Goal: Download file/media

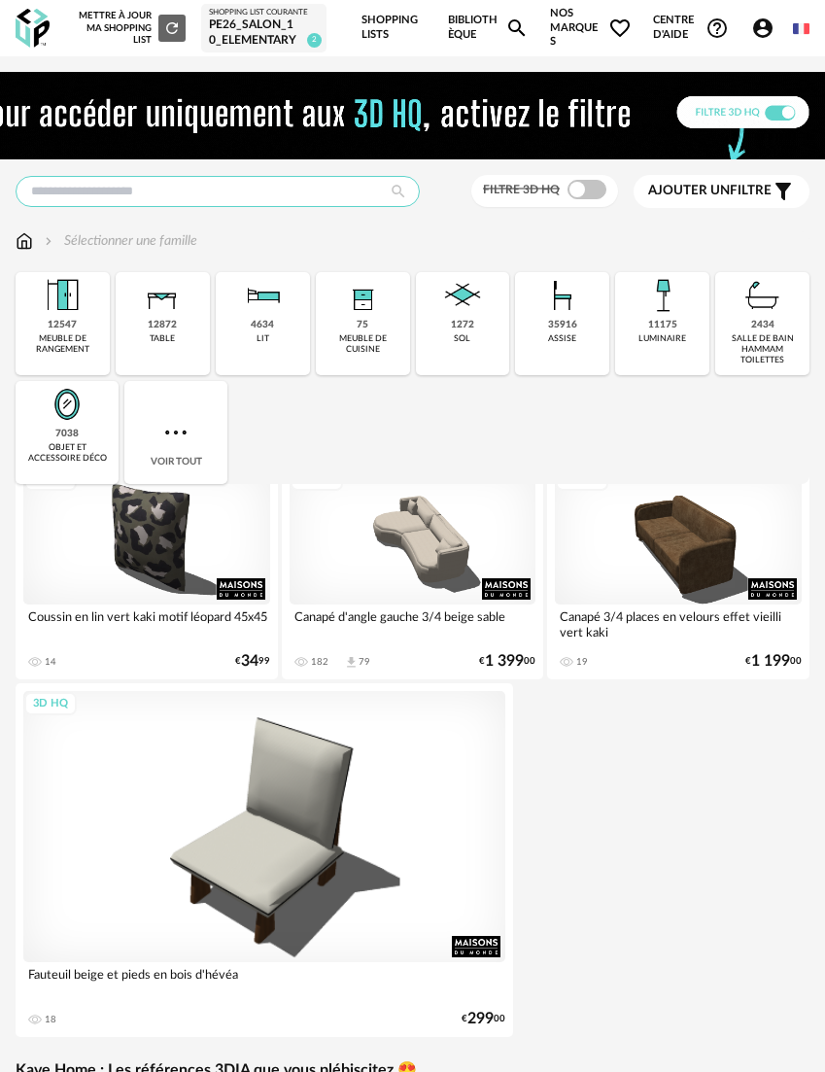
click at [139, 197] on input "text" at bounding box center [218, 191] width 404 height 31
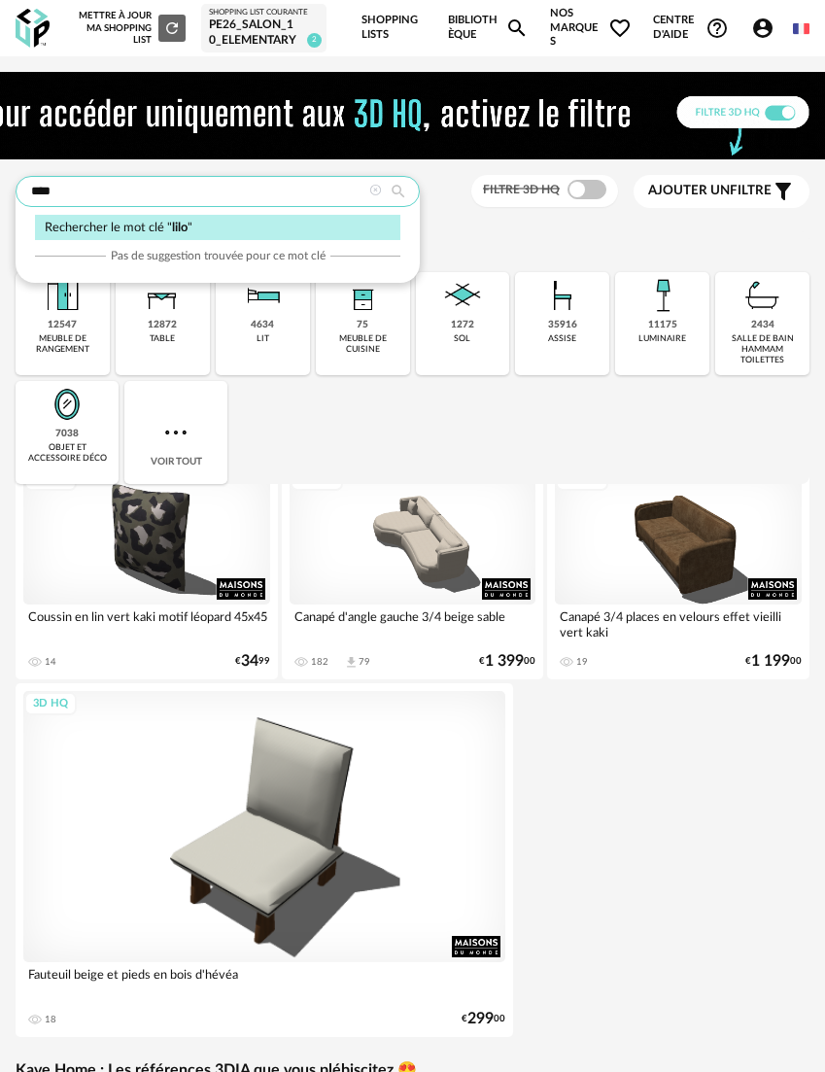
type input "****"
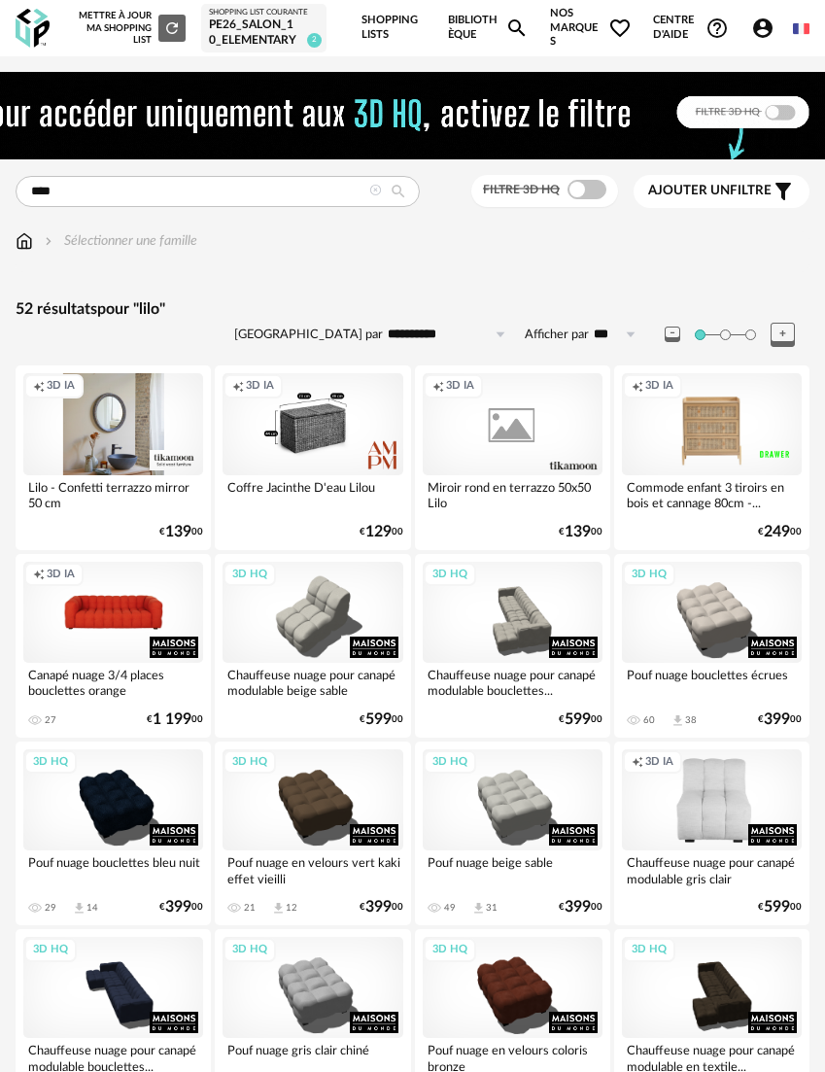
click at [594, 191] on span at bounding box center [587, 189] width 39 height 19
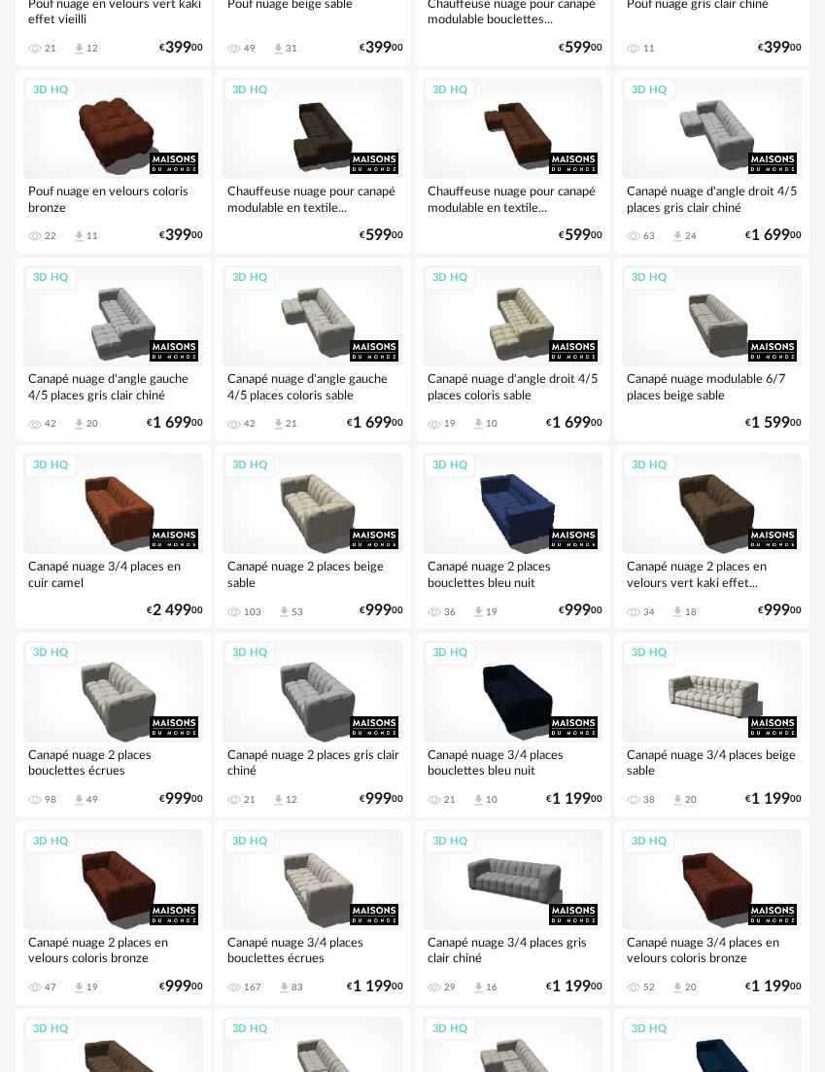
scroll to position [729, 0]
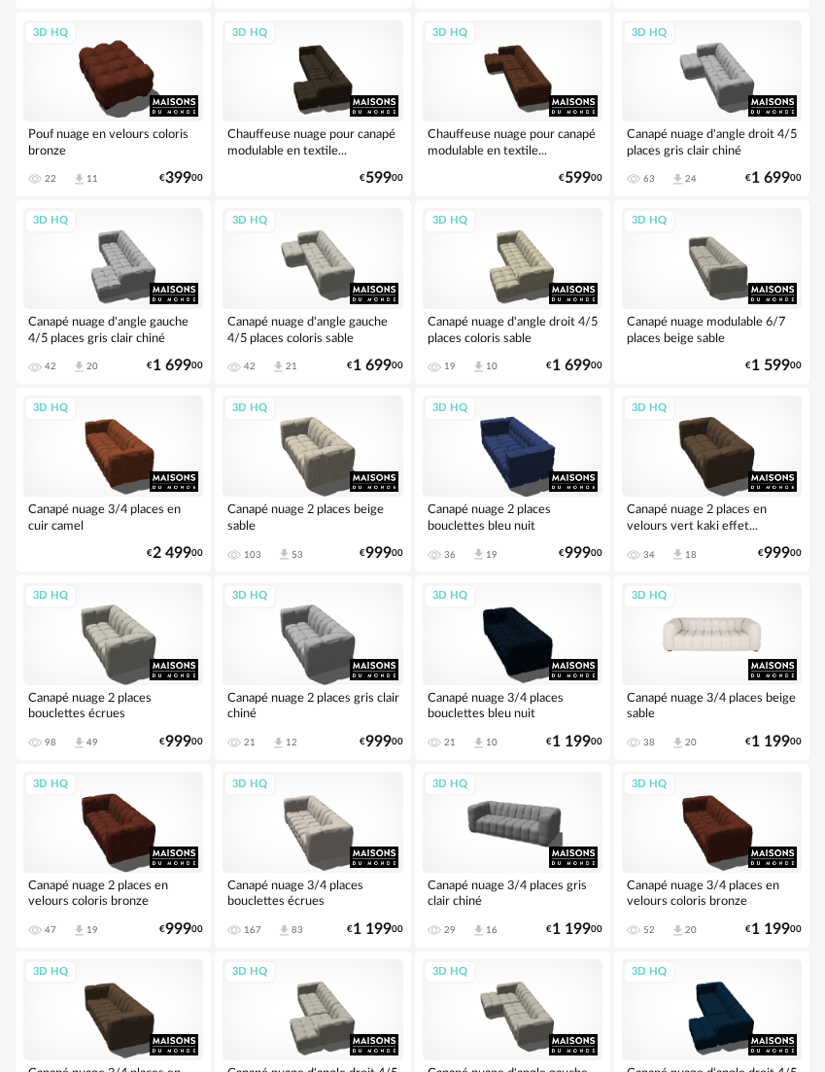
click at [737, 615] on div "3D HQ" at bounding box center [712, 633] width 180 height 101
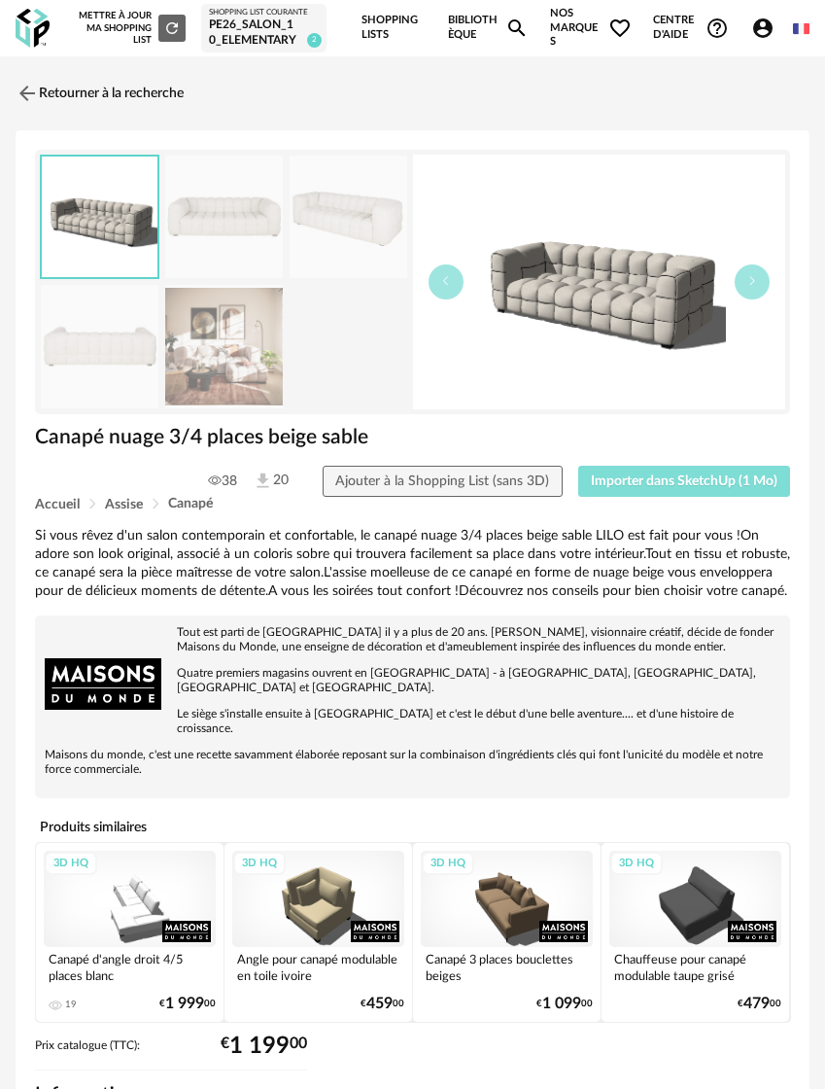
click at [650, 493] on button "Importer dans SketchUp (1 Mo)" at bounding box center [684, 481] width 213 height 31
